Goal: Navigation & Orientation: Find specific page/section

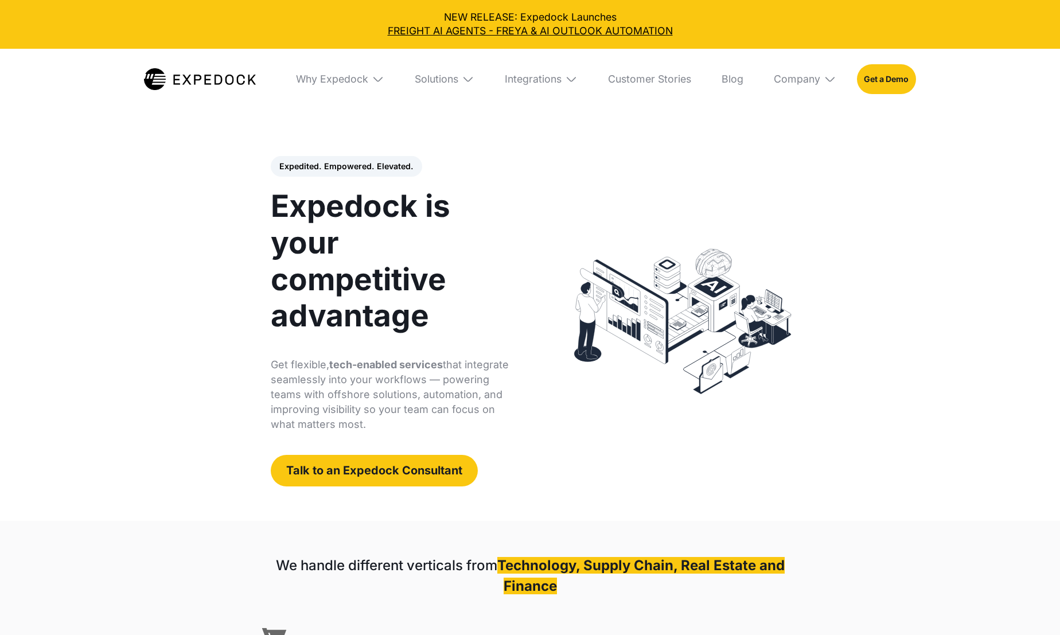
select select
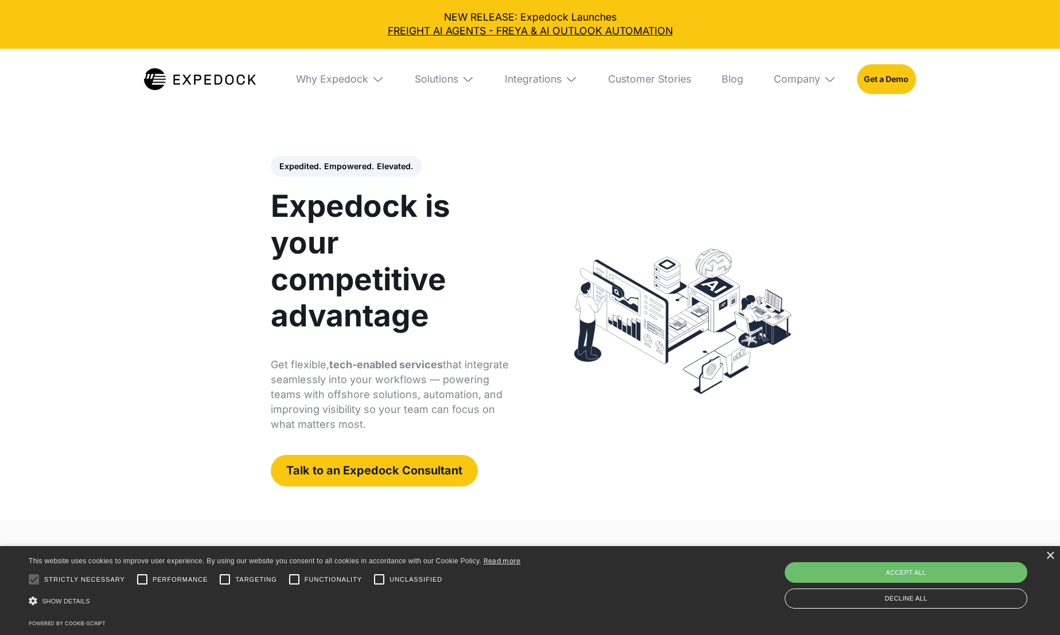
click at [460, 81] on div "Solutions" at bounding box center [444, 79] width 80 height 61
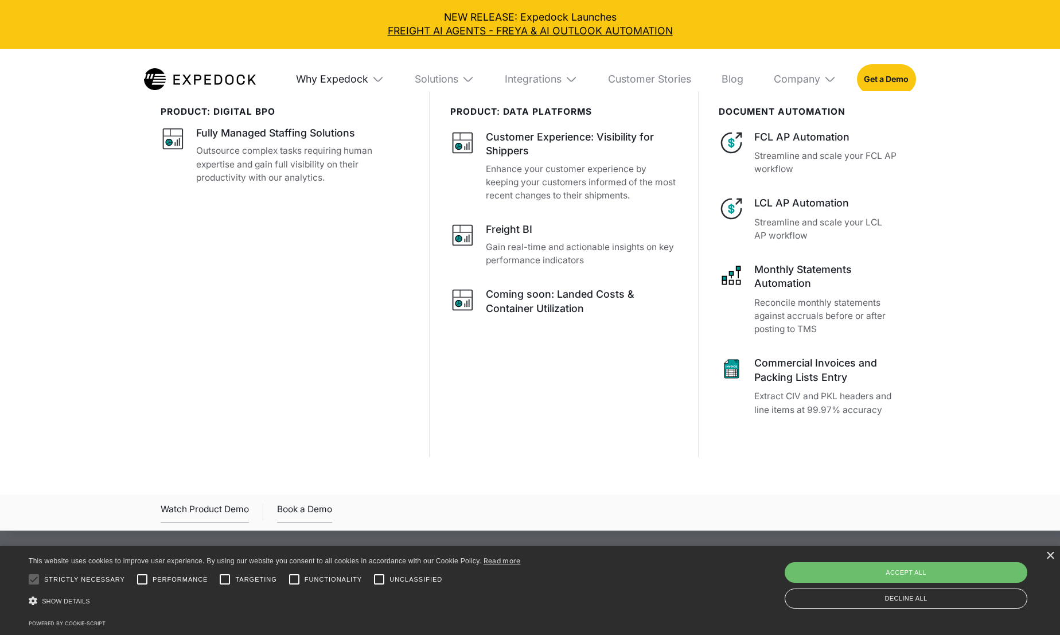
click at [353, 81] on div "Why Expedock" at bounding box center [332, 79] width 72 height 13
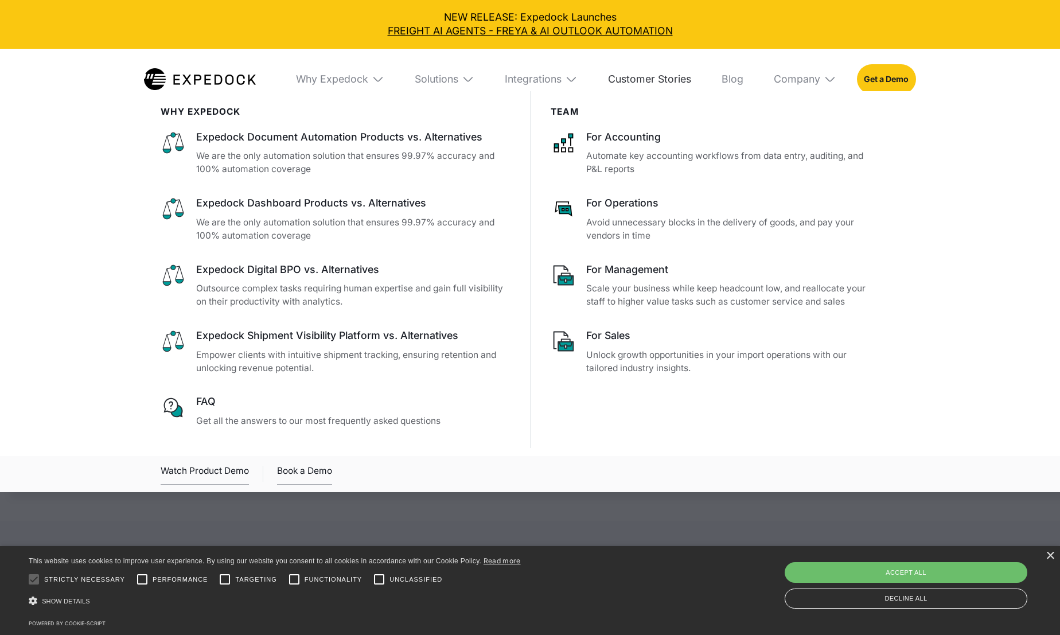
click at [644, 76] on link "Customer Stories" at bounding box center [649, 79] width 103 height 61
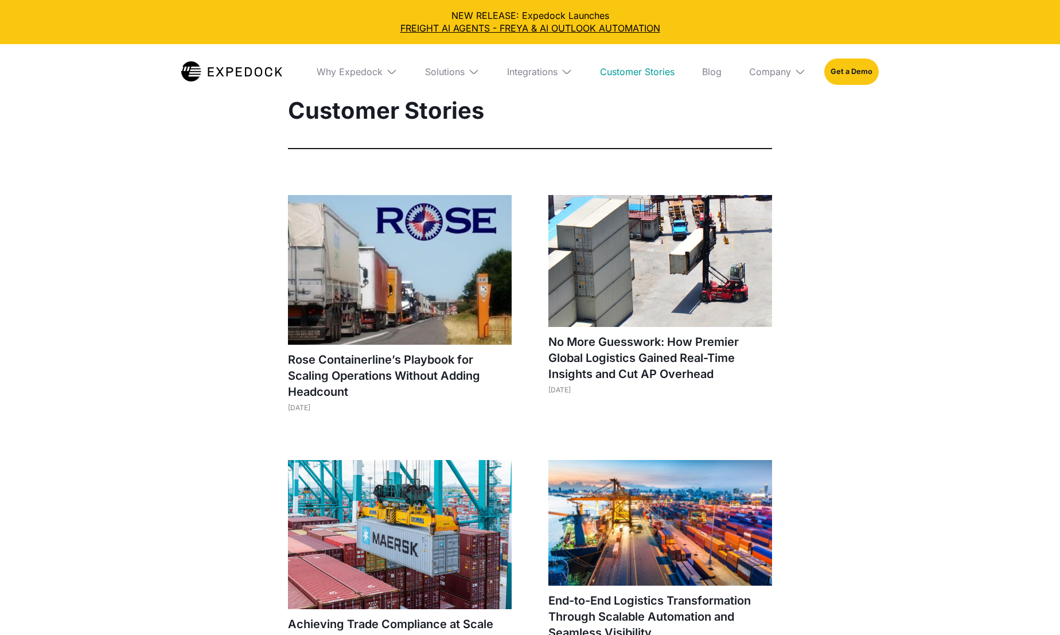
select select
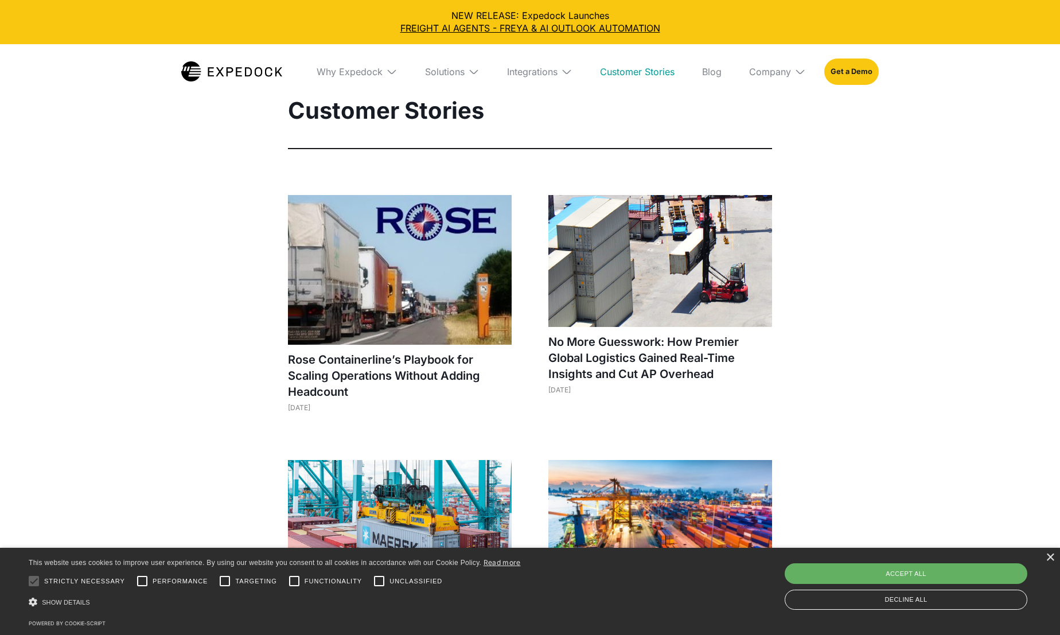
click at [912, 569] on div "Accept all" at bounding box center [906, 573] width 243 height 21
checkbox input "true"
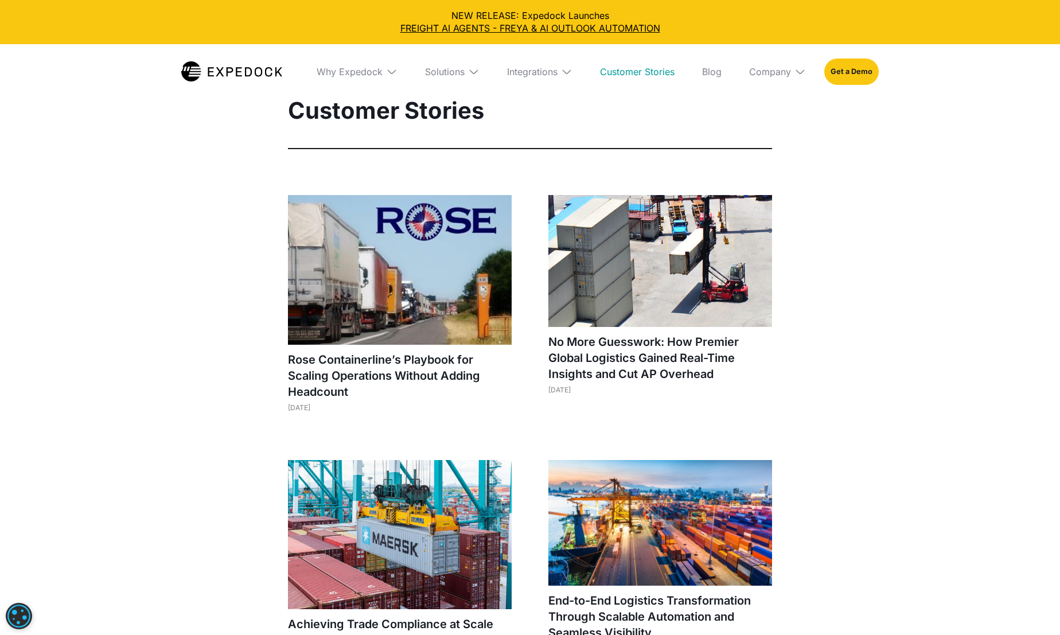
click at [217, 73] on img at bounding box center [231, 71] width 101 height 20
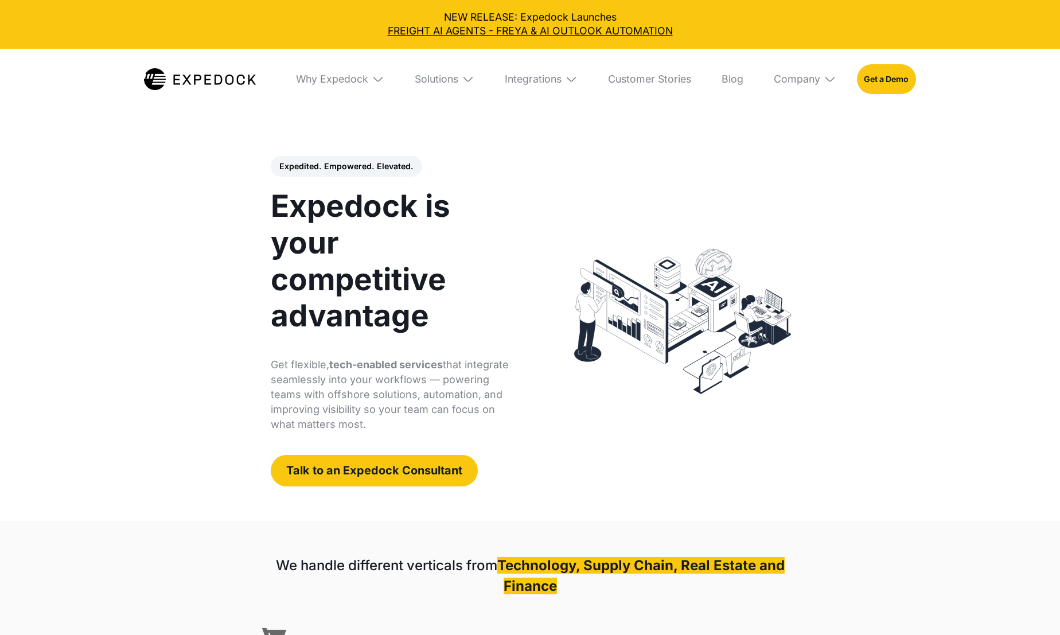
select select
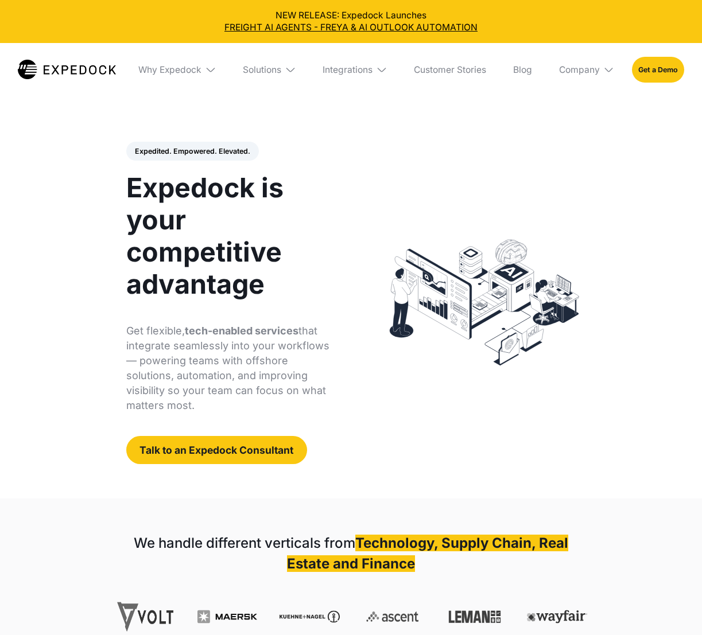
select select
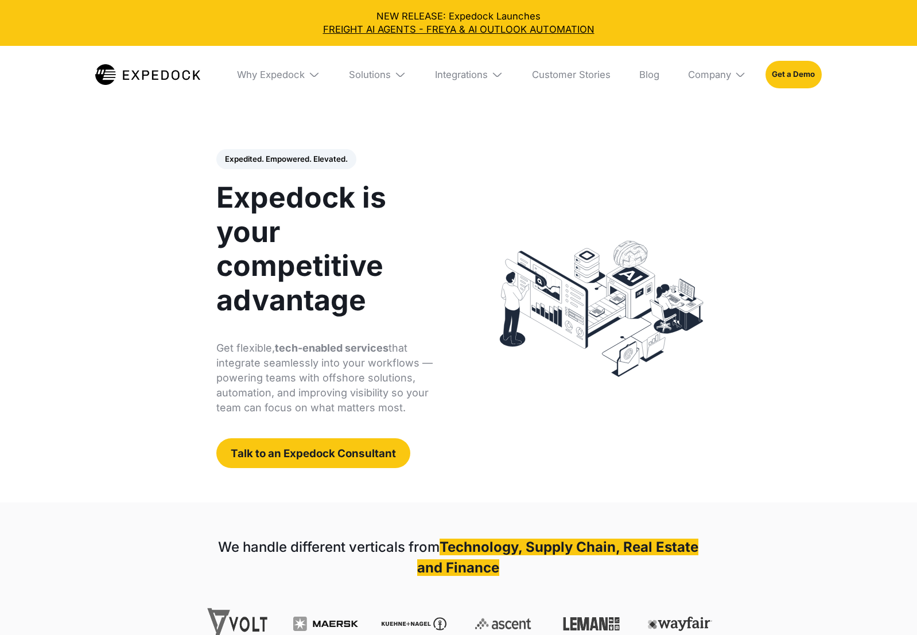
select select
